Goal: Information Seeking & Learning: Learn about a topic

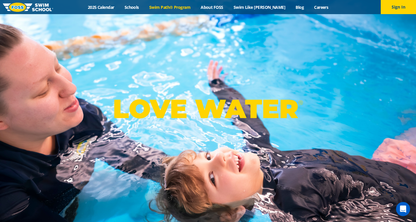
click at [179, 9] on link "Swim Path® Program" at bounding box center [169, 7] width 51 height 6
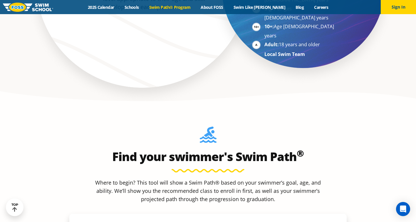
scroll to position [551, 0]
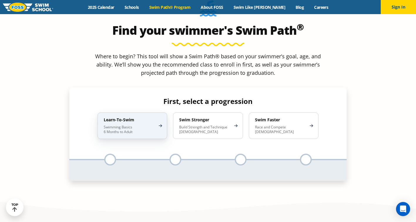
click at [157, 112] on div "Learn-To-Swim Swimming Basics 6 Months to Adult" at bounding box center [133, 125] width 70 height 26
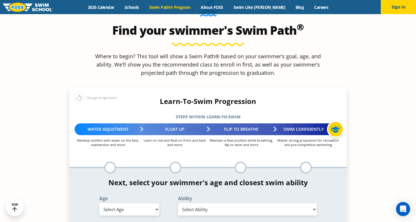
scroll to position [552, 0]
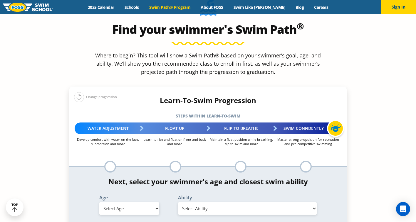
click at [133, 202] on select "Select Age 6 months - 1 year 1 year 2 years 3 years 4 years 5 years 6 years 7 y…" at bounding box center [129, 208] width 60 height 12
select select "3-years"
click at [99, 202] on select "Select Age 6 months - 1 year 1 year 2 years 3 years 4 years 5 years 6 years 7 y…" at bounding box center [129, 208] width 60 height 12
click at [194, 202] on select "Select Ability First in-water experience When in the water, reliant on a life j…" at bounding box center [247, 208] width 139 height 12
click at [178, 202] on select "Select Ability First in-water experience When in the water, reliant on a life j…" at bounding box center [247, 208] width 139 height 12
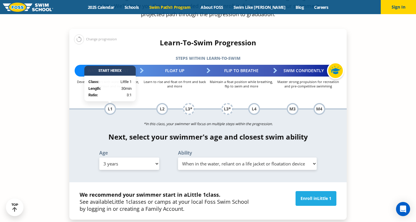
scroll to position [611, 0]
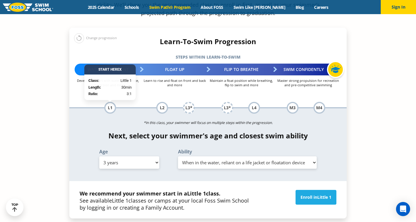
click at [216, 156] on select "Select Ability First in-water experience When in the water, reliant on a life j…" at bounding box center [247, 162] width 139 height 12
click at [178, 156] on select "Select Ability First in-water experience When in the water, reliant on a life j…" at bounding box center [247, 162] width 139 height 12
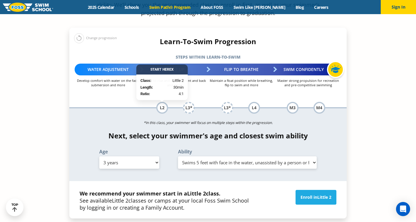
click at [221, 156] on select "Select Ability First in-water experience When in the water, reliant on a life j…" at bounding box center [247, 162] width 139 height 12
select select "3-years-uncomfortable-putting-face-in-the-water-andor-getting-water-on-ears-whi…"
click at [178, 156] on select "Select Ability First in-water experience When in the water, reliant on a life j…" at bounding box center [247, 162] width 139 height 12
